Goal: Browse casually

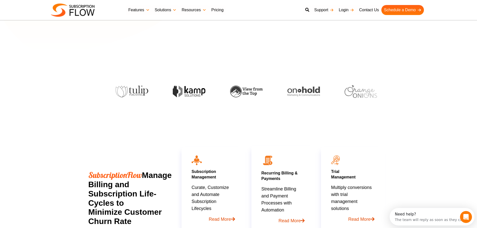
scroll to position [225, 0]
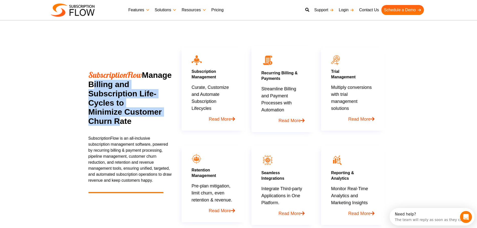
drag, startPoint x: 121, startPoint y: 88, endPoint x: 116, endPoint y: 126, distance: 38.8
click at [116, 126] on div "SubscriptionFlow Manage Billing and Subscription Life-Cycles to Minimize Custom…" at bounding box center [130, 100] width 84 height 61
click at [113, 123] on h2 "SubscriptionFlow Manage Billing and Subscription Life-Cycles to Minimize Custom…" at bounding box center [130, 98] width 84 height 56
click at [113, 121] on h2 "SubscriptionFlow Manage Billing and Subscription Life-Cycles to Minimize Custom…" at bounding box center [130, 98] width 84 height 56
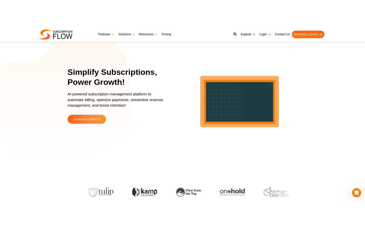
scroll to position [0, 0]
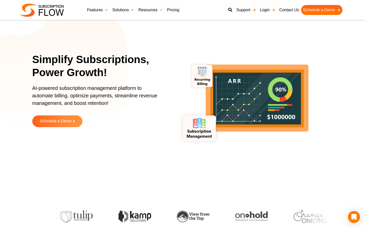
click at [224, 68] on icon "lottie-animation-container" at bounding box center [256, 98] width 103 height 67
